Goal: Task Accomplishment & Management: Manage account settings

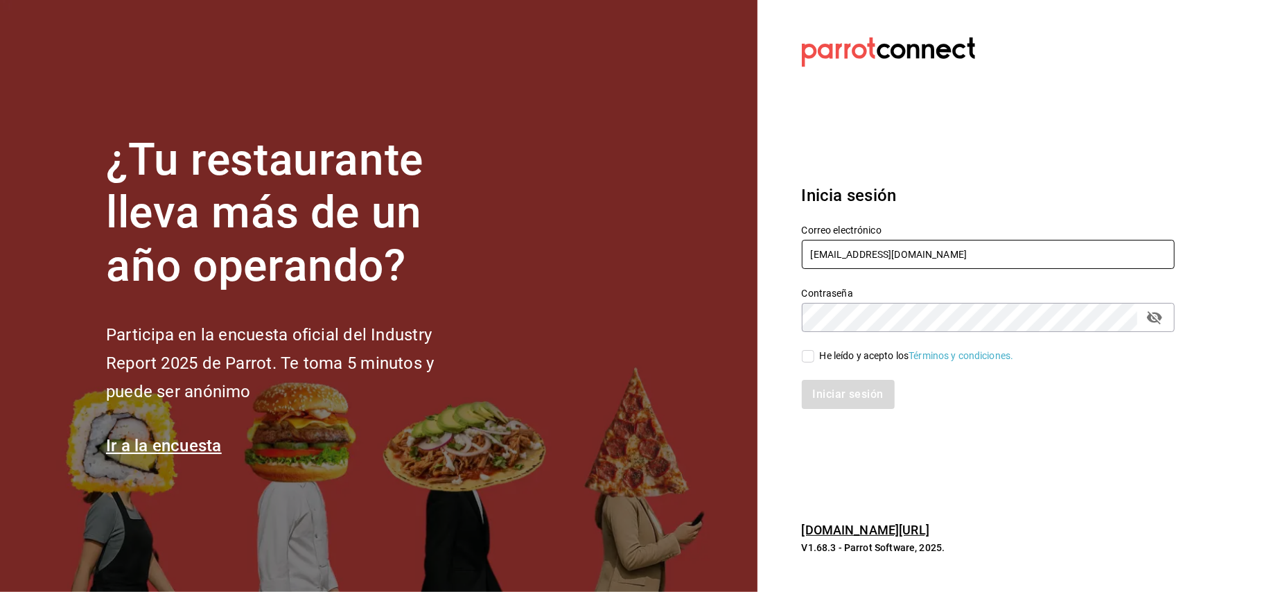
drag, startPoint x: 916, startPoint y: 256, endPoint x: 740, endPoint y: 316, distance: 185.9
click at [740, 316] on div "¿Tu restaurante lleva más de un año operando? Participa en la encuesta oficial …" at bounding box center [631, 296] width 1262 height 592
type input "josuecarranza94@bmr.com"
click at [819, 356] on span "He leído y acepto los Términos y condiciones." at bounding box center [914, 356] width 200 height 15
click at [814, 356] on input "He leído y acepto los Términos y condiciones." at bounding box center [808, 356] width 12 height 12
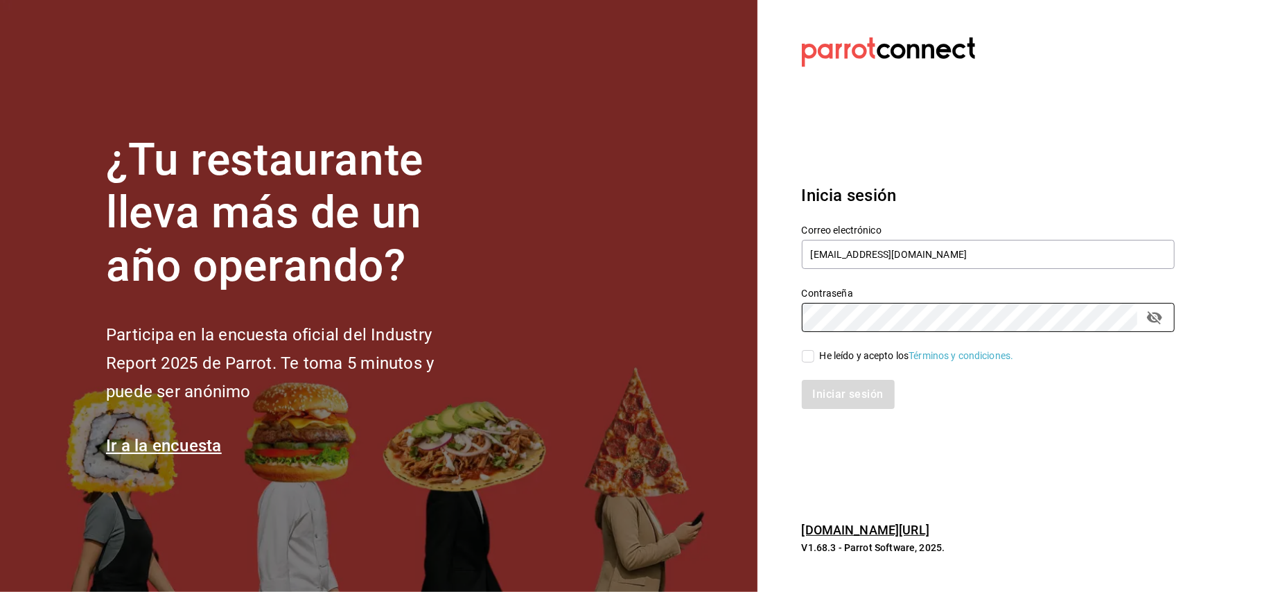
checkbox input "true"
click at [1145, 329] on div "Contraseña" at bounding box center [988, 317] width 373 height 29
click at [1151, 315] on icon "passwordField" at bounding box center [1154, 317] width 15 height 13
click at [828, 396] on button "Iniciar sesión" at bounding box center [849, 394] width 94 height 29
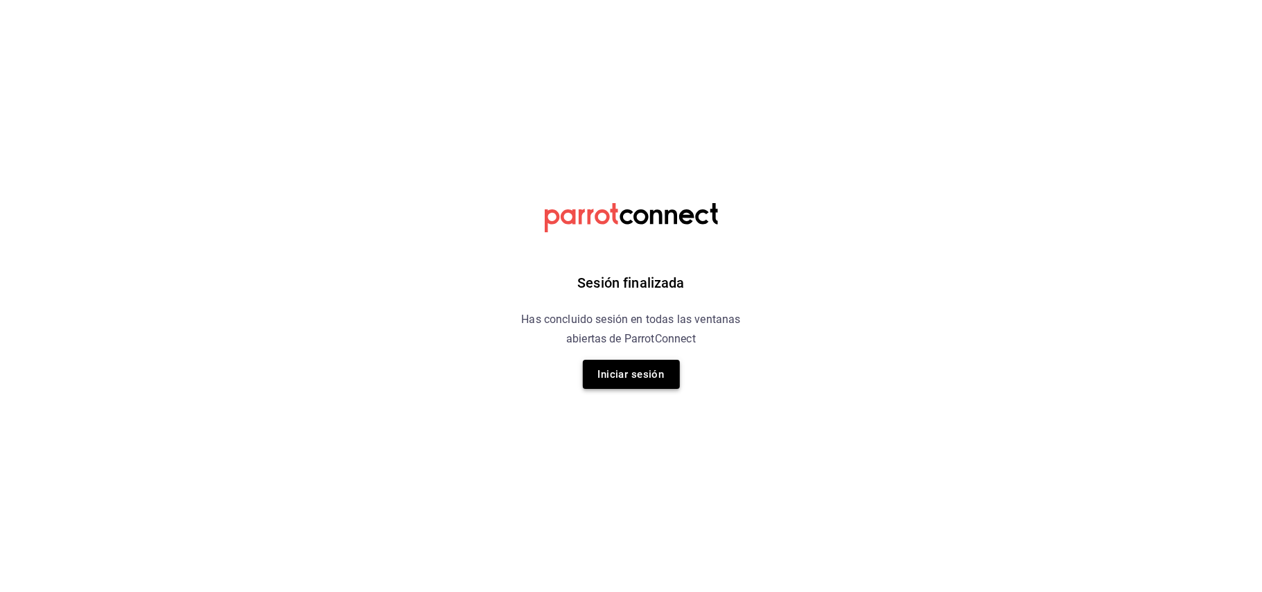
click at [656, 364] on button "Iniciar sesión" at bounding box center [631, 374] width 97 height 29
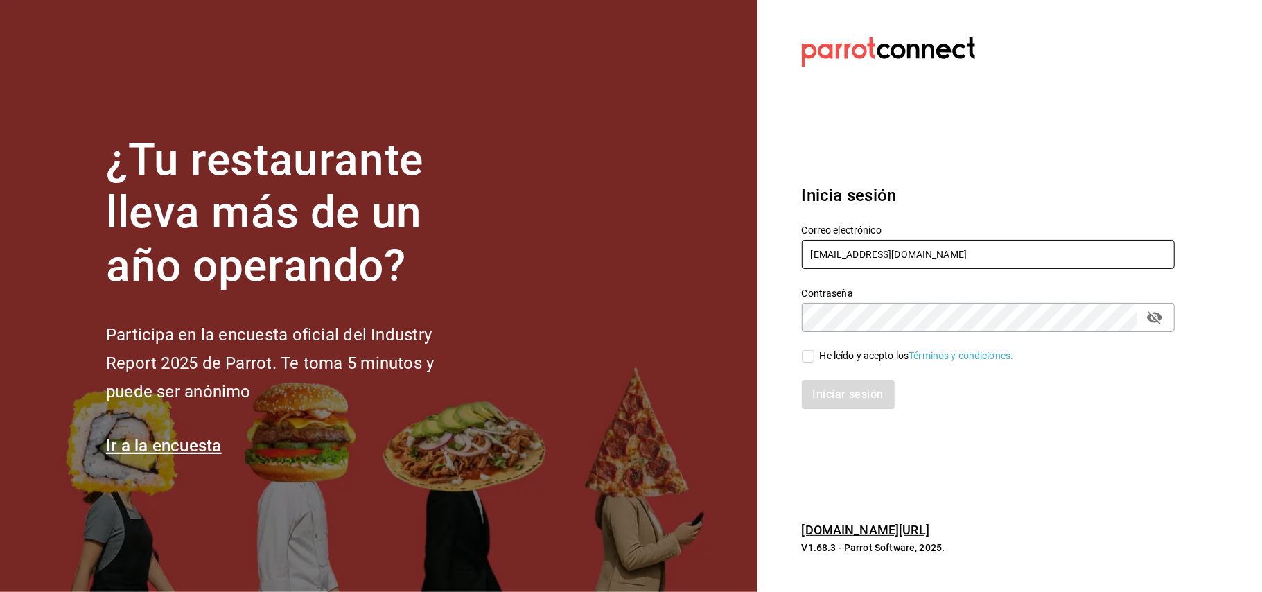
drag, startPoint x: 921, startPoint y: 258, endPoint x: 624, endPoint y: 276, distance: 297.2
click at [624, 276] on div "¿Tu restaurante lleva más de un año operando? Participa en la encuesta oficial …" at bounding box center [631, 296] width 1262 height 592
type input "J"
type input "josuecarranza94@bmr.com"
click at [810, 369] on div "Correo electrónico josuecarranza94@bmr.com Contraseña Contraseña He leído y ace…" at bounding box center [980, 309] width 390 height 202
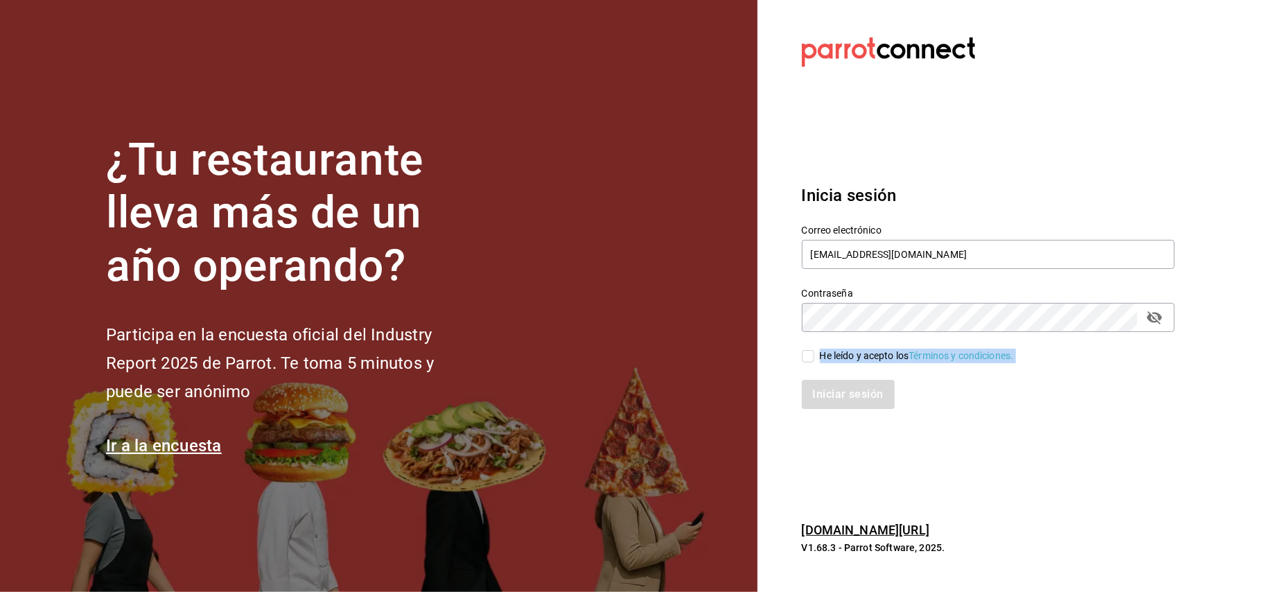
click at [805, 361] on input "He leído y acepto los Términos y condiciones." at bounding box center [808, 356] width 12 height 12
checkbox input "true"
click at [1151, 327] on button "passwordField" at bounding box center [1155, 318] width 24 height 24
click at [876, 401] on button "Iniciar sesión" at bounding box center [849, 394] width 94 height 29
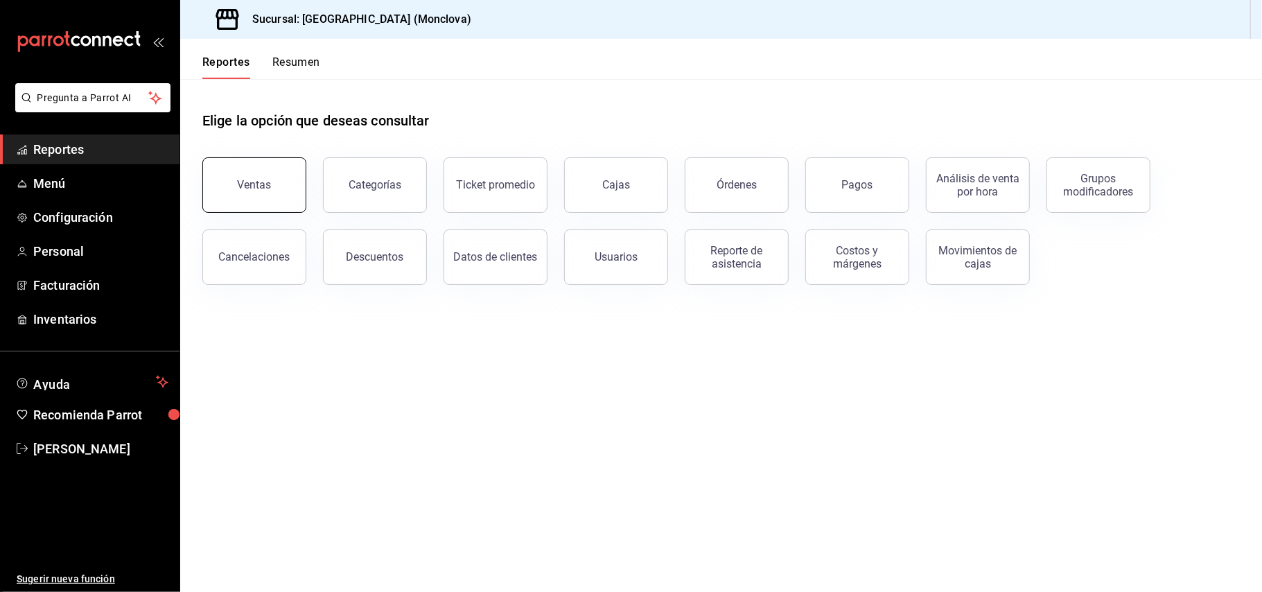
click at [250, 176] on button "Ventas" at bounding box center [254, 184] width 104 height 55
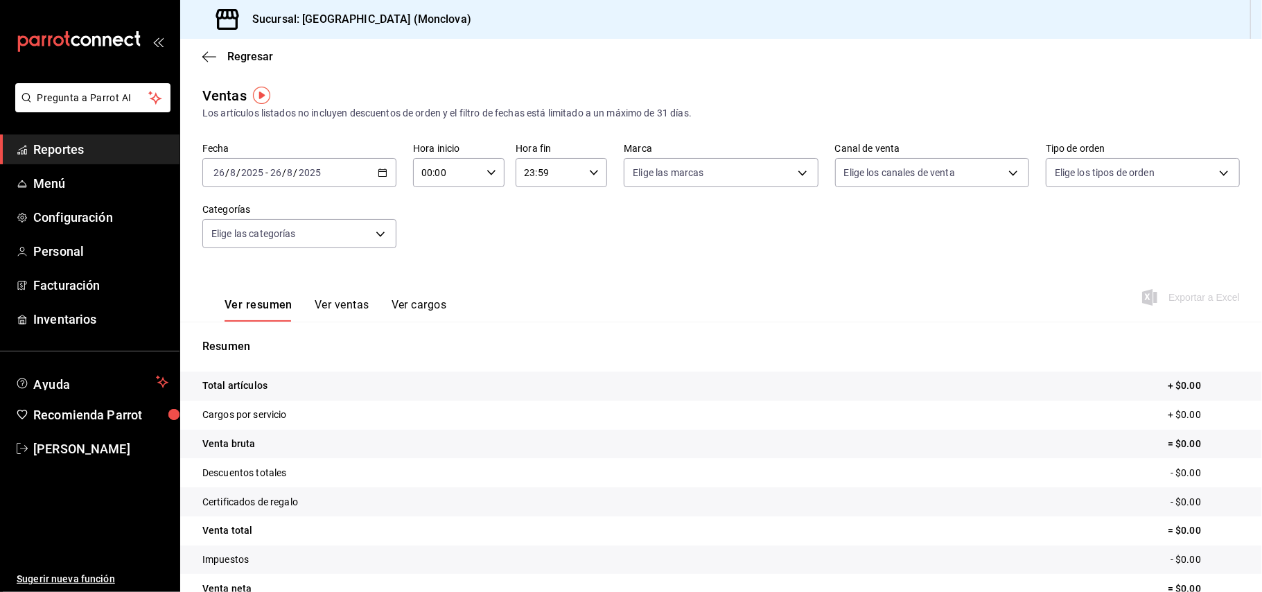
click at [383, 173] on \(Stroke\) "button" at bounding box center [382, 173] width 8 height 8
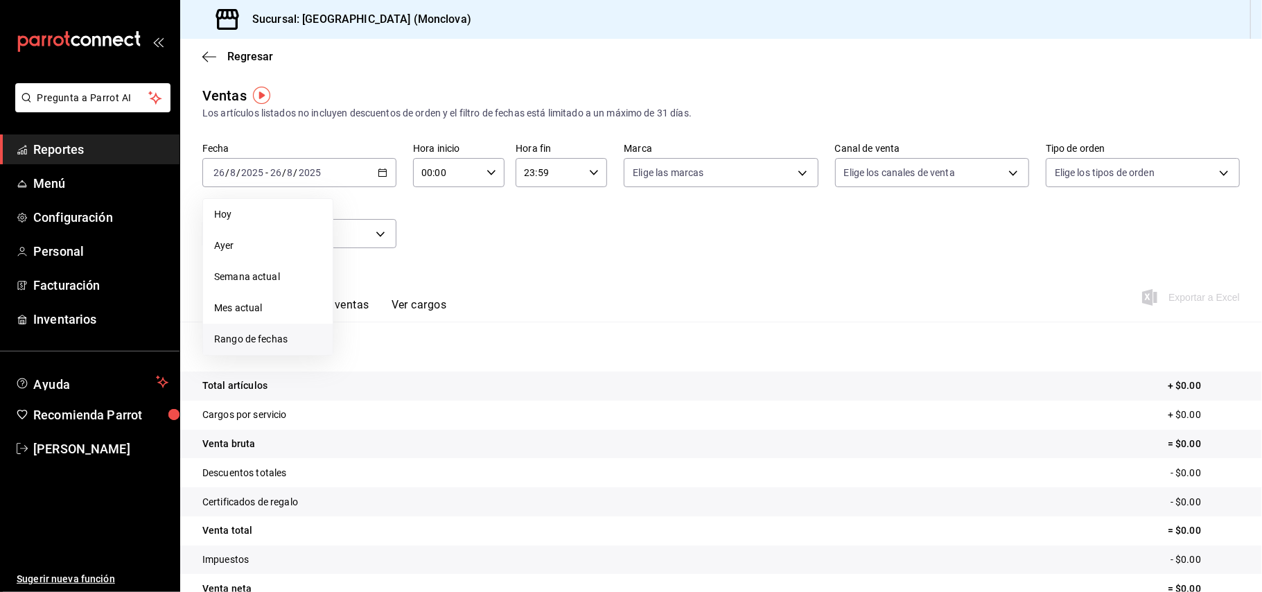
click at [258, 336] on span "Rango de fechas" at bounding box center [267, 339] width 107 height 15
click at [461, 264] on abbr "1" at bounding box center [460, 265] width 5 height 10
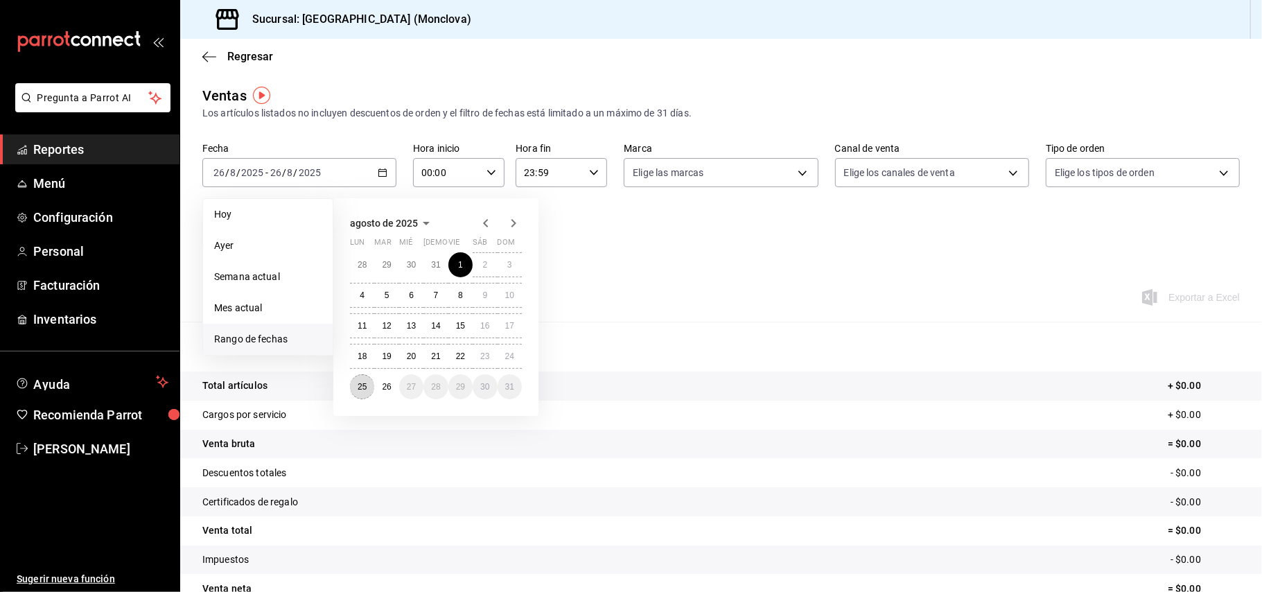
drag, startPoint x: 372, startPoint y: 380, endPoint x: 677, endPoint y: 281, distance: 321.1
click at [372, 378] on button "25" at bounding box center [362, 386] width 24 height 25
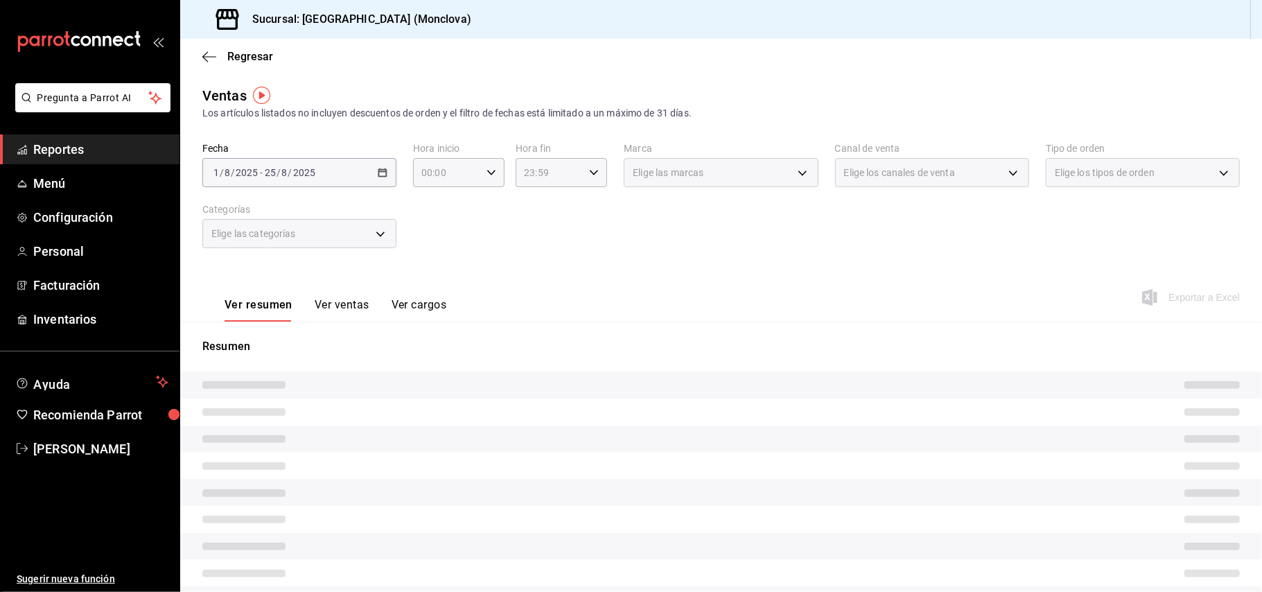
click at [991, 173] on div "Elige los canales de venta" at bounding box center [932, 172] width 194 height 29
click at [999, 175] on div "Elige los canales de venta" at bounding box center [932, 172] width 194 height 29
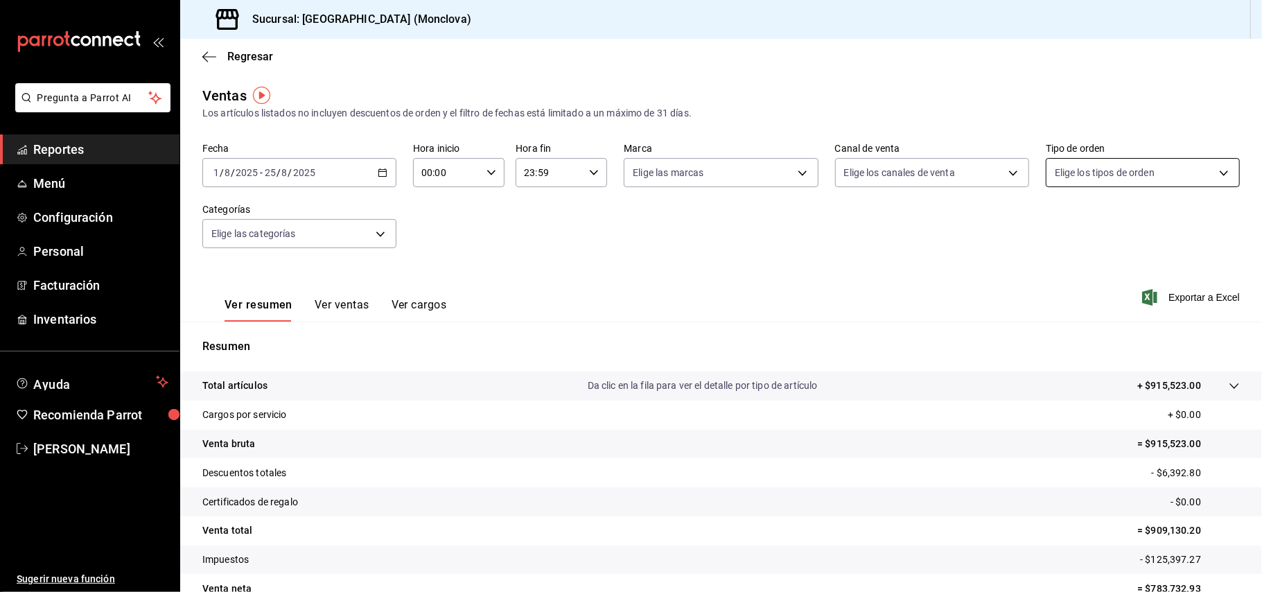
click at [1121, 168] on body "Pregunta a Parrot AI Reportes Menú Configuración Personal Facturación Inventari…" at bounding box center [631, 296] width 1262 height 592
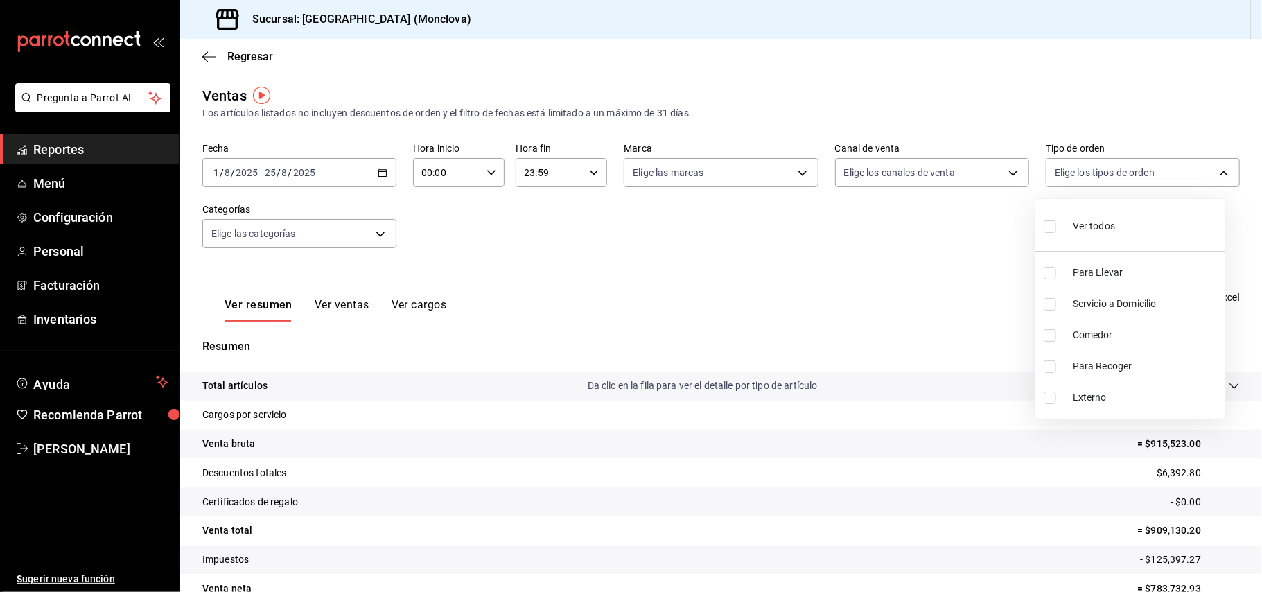
drag, startPoint x: 1052, startPoint y: 335, endPoint x: 1035, endPoint y: 258, distance: 79.5
click at [1051, 335] on input "checkbox" at bounding box center [1050, 335] width 12 height 12
checkbox input "true"
type input "47141bc1-627c-49b0-9155-2a1a4d78a358"
click at [1002, 179] on div at bounding box center [631, 296] width 1262 height 592
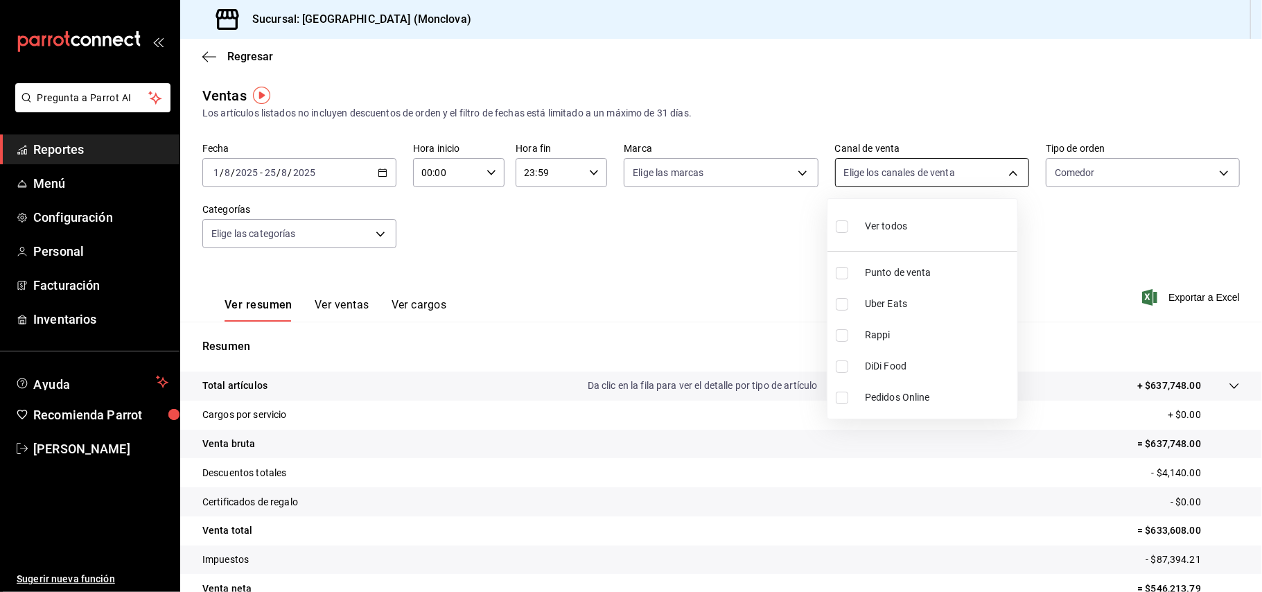
click at [1002, 171] on body "Pregunta a Parrot AI Reportes Menú Configuración Personal Facturación Inventari…" at bounding box center [631, 296] width 1262 height 592
click at [948, 76] on div at bounding box center [631, 296] width 1262 height 592
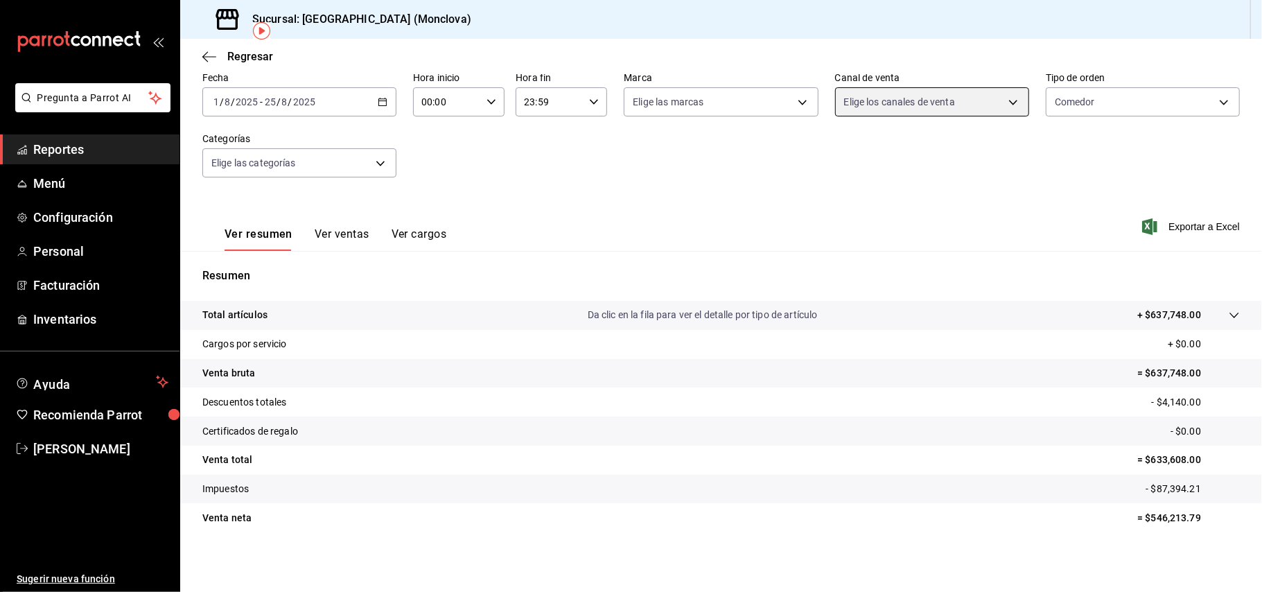
scroll to position [72, 0]
click at [106, 154] on span "Reportes" at bounding box center [100, 149] width 135 height 19
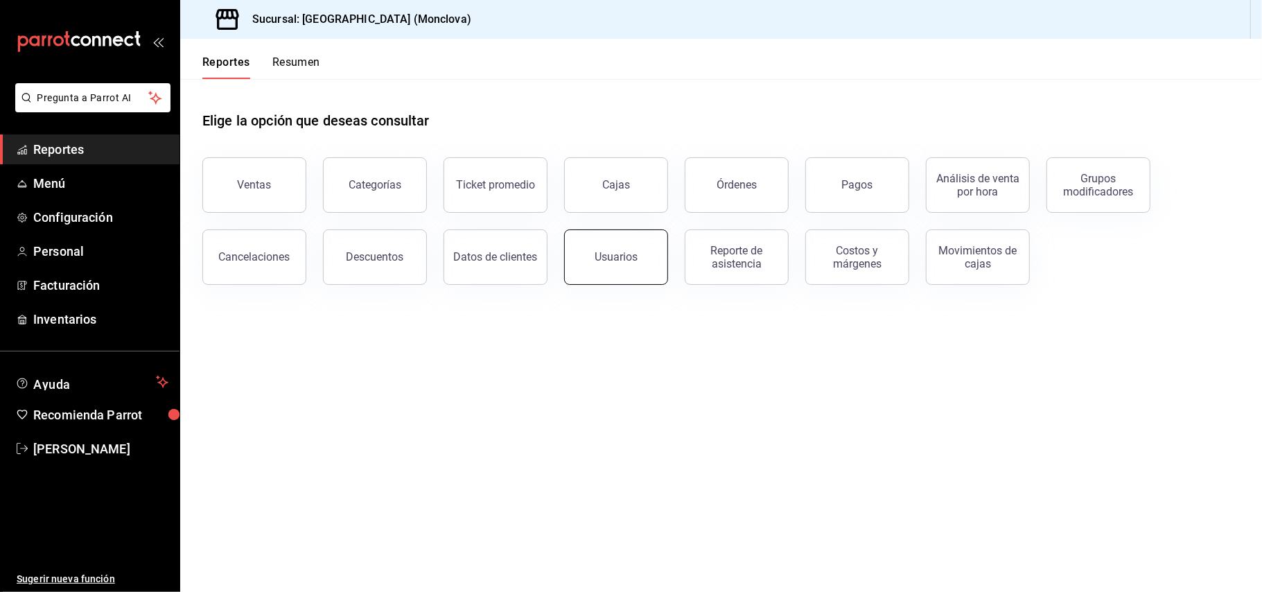
click at [602, 274] on button "Usuarios" at bounding box center [616, 256] width 104 height 55
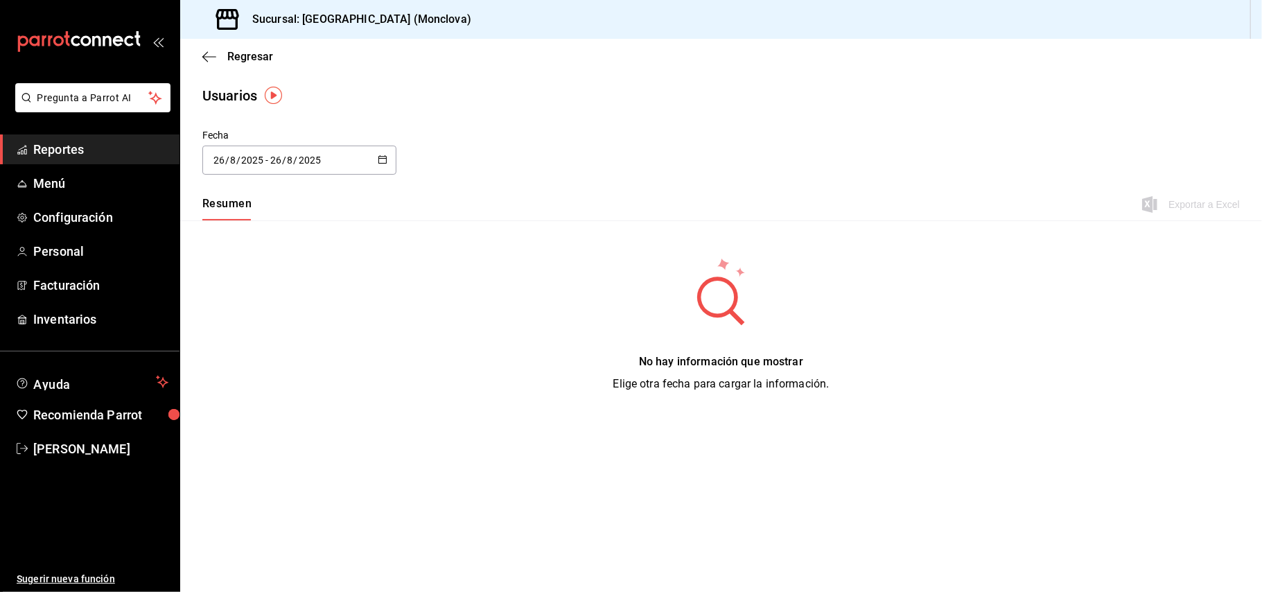
click at [385, 155] on icon "button" at bounding box center [383, 160] width 10 height 10
click at [270, 347] on li "Rango de fechas" at bounding box center [267, 359] width 131 height 31
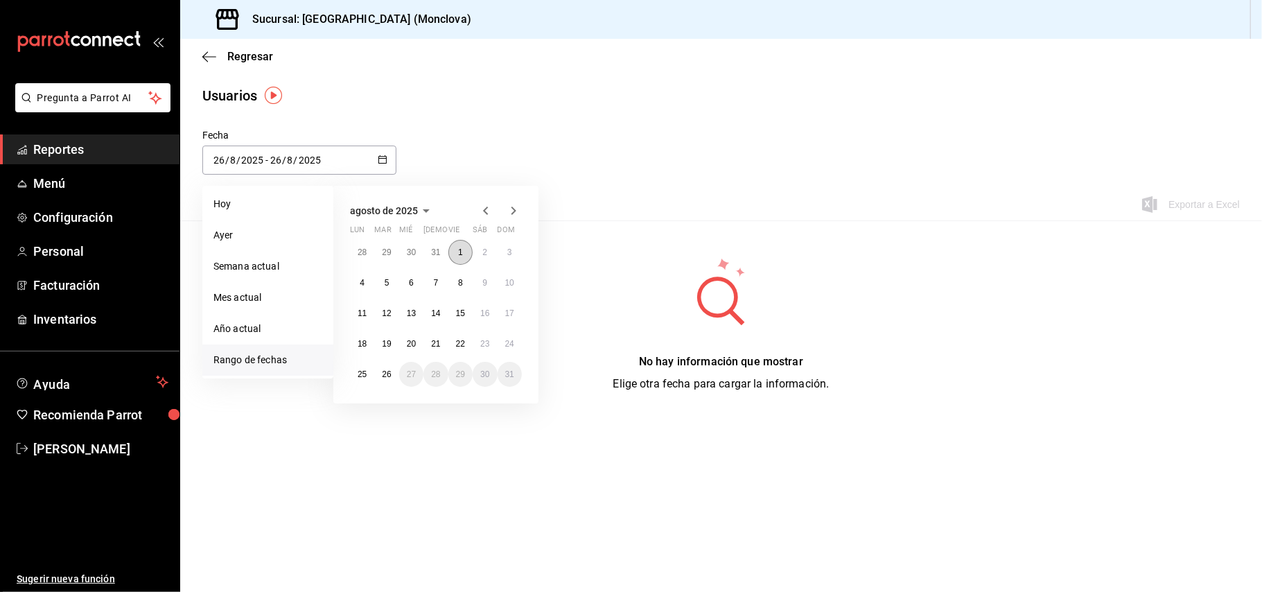
click at [464, 248] on button "1" at bounding box center [460, 252] width 24 height 25
click at [362, 363] on button "25" at bounding box center [362, 374] width 24 height 25
type input "[DATE]"
type input "1"
type input "[DATE]"
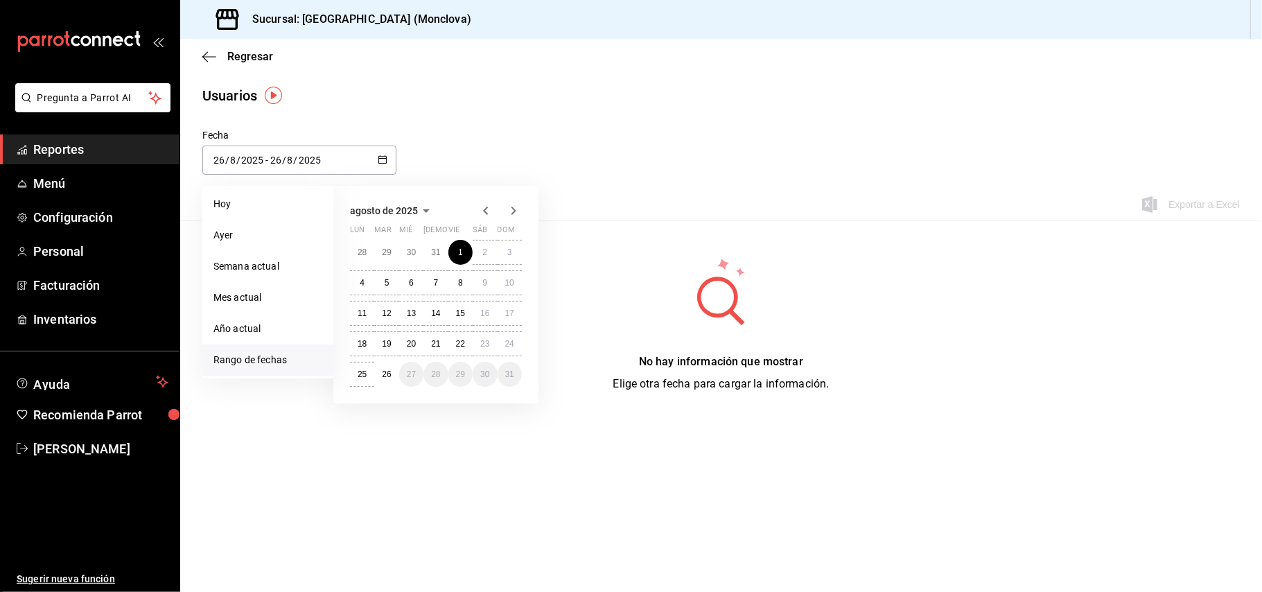
type input "25"
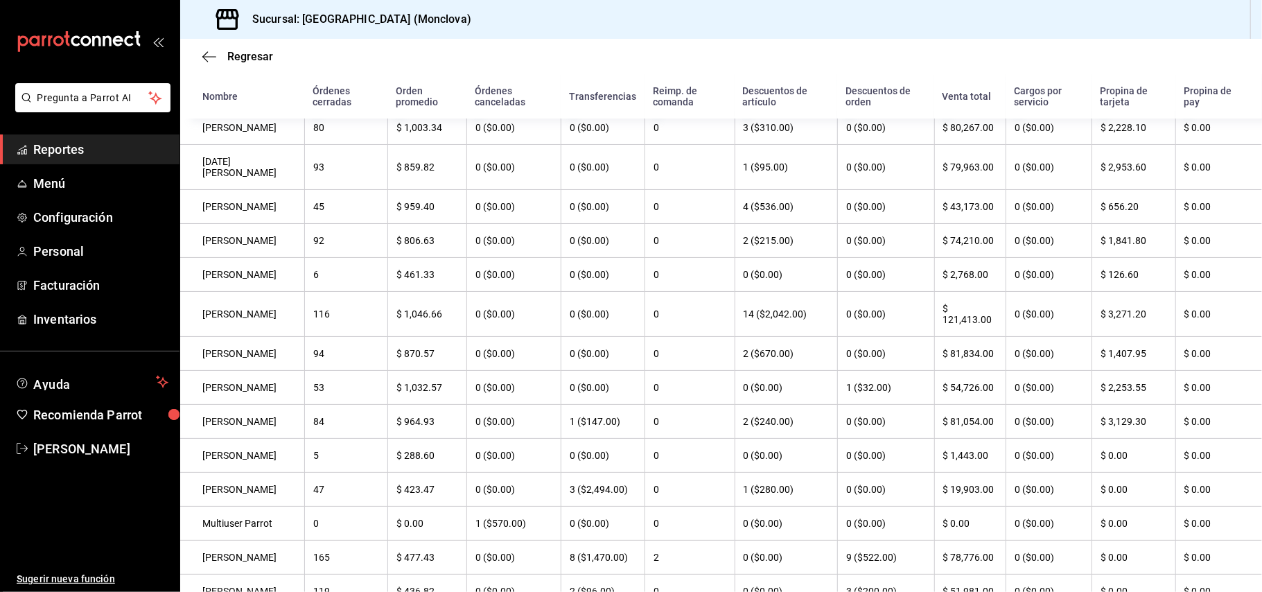
scroll to position [156, 0]
click button "Regresar" at bounding box center [237, 56] width 71 height 13
